Goal: Check status: Check status

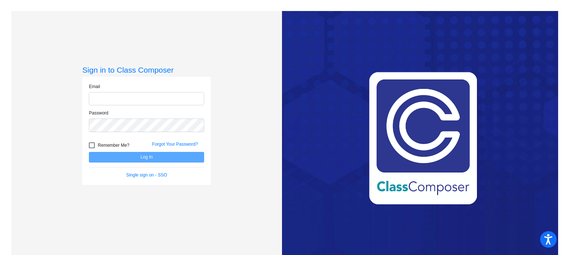
type input "[EMAIL_ADDRESS][DOMAIN_NAME]"
click at [168, 153] on button "Log In" at bounding box center [146, 157] width 115 height 11
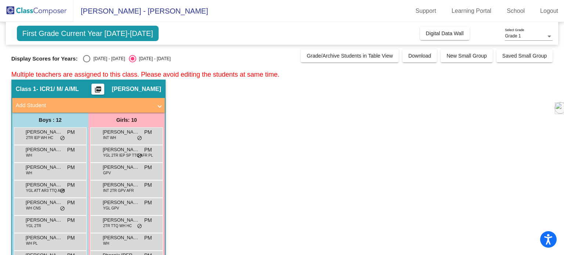
scroll to position [95, 0]
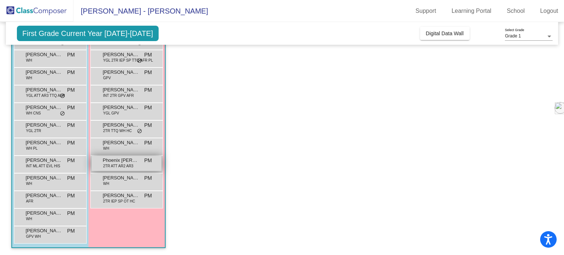
click at [106, 162] on span "Phoenix [PERSON_NAME]" at bounding box center [121, 160] width 37 height 7
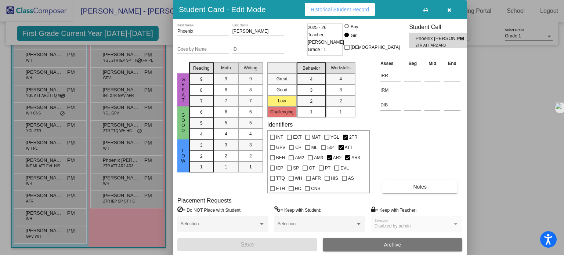
click at [339, 12] on span "Historical Student Record" at bounding box center [340, 10] width 58 height 6
click at [451, 8] on icon "button" at bounding box center [450, 9] width 4 height 5
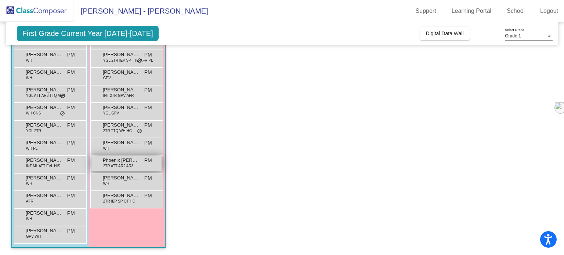
click at [126, 164] on span "2TR ATT AR2 AR3" at bounding box center [118, 167] width 30 height 6
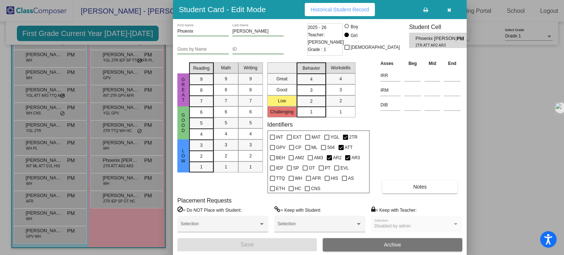
click at [317, 7] on span "Historical Student Record" at bounding box center [340, 10] width 58 height 6
click at [329, 11] on span "Historical Student Record" at bounding box center [340, 10] width 58 height 6
